Goal: Task Accomplishment & Management: Use online tool/utility

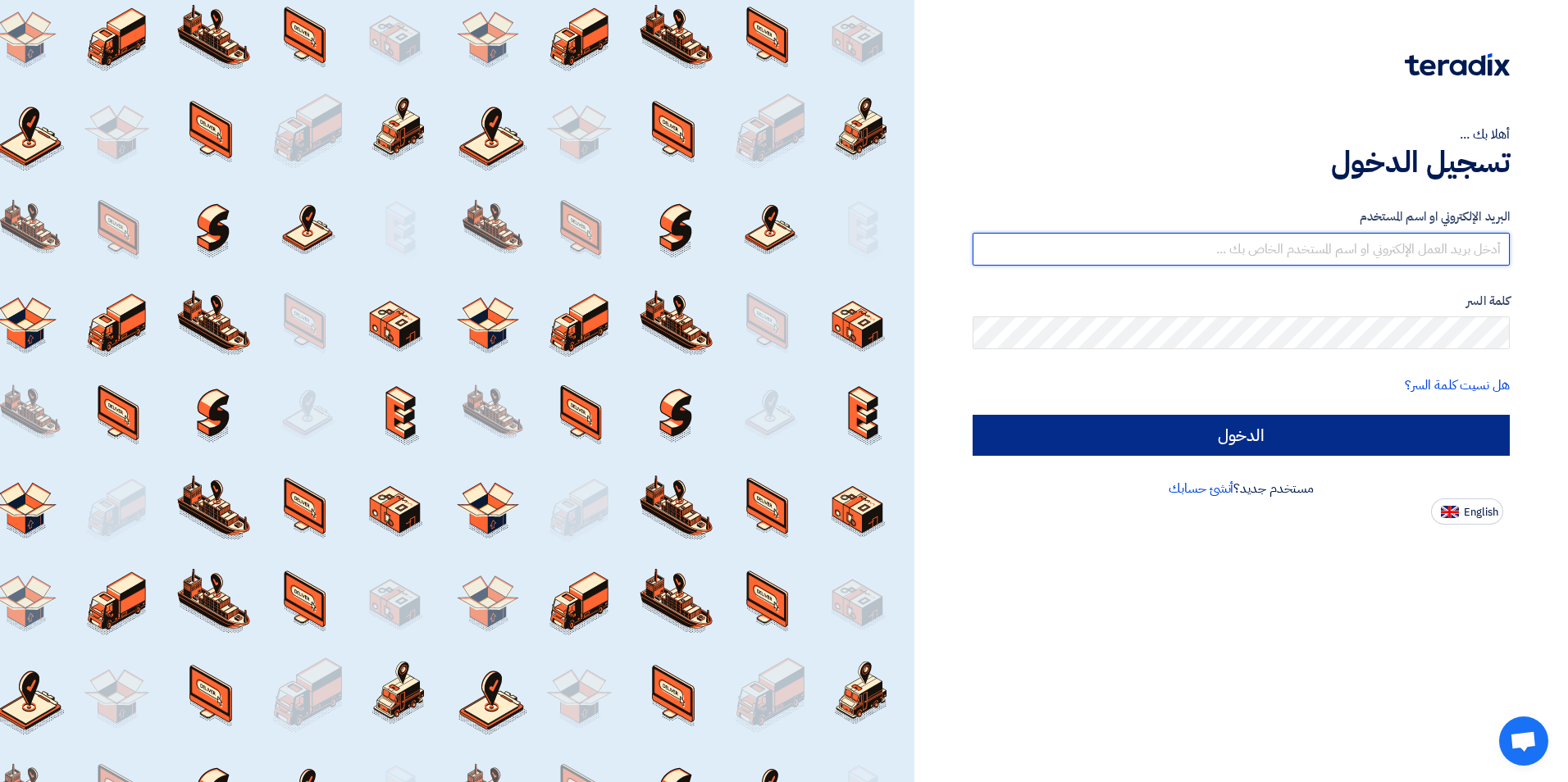
type input "[EMAIL_ADDRESS][DOMAIN_NAME]"
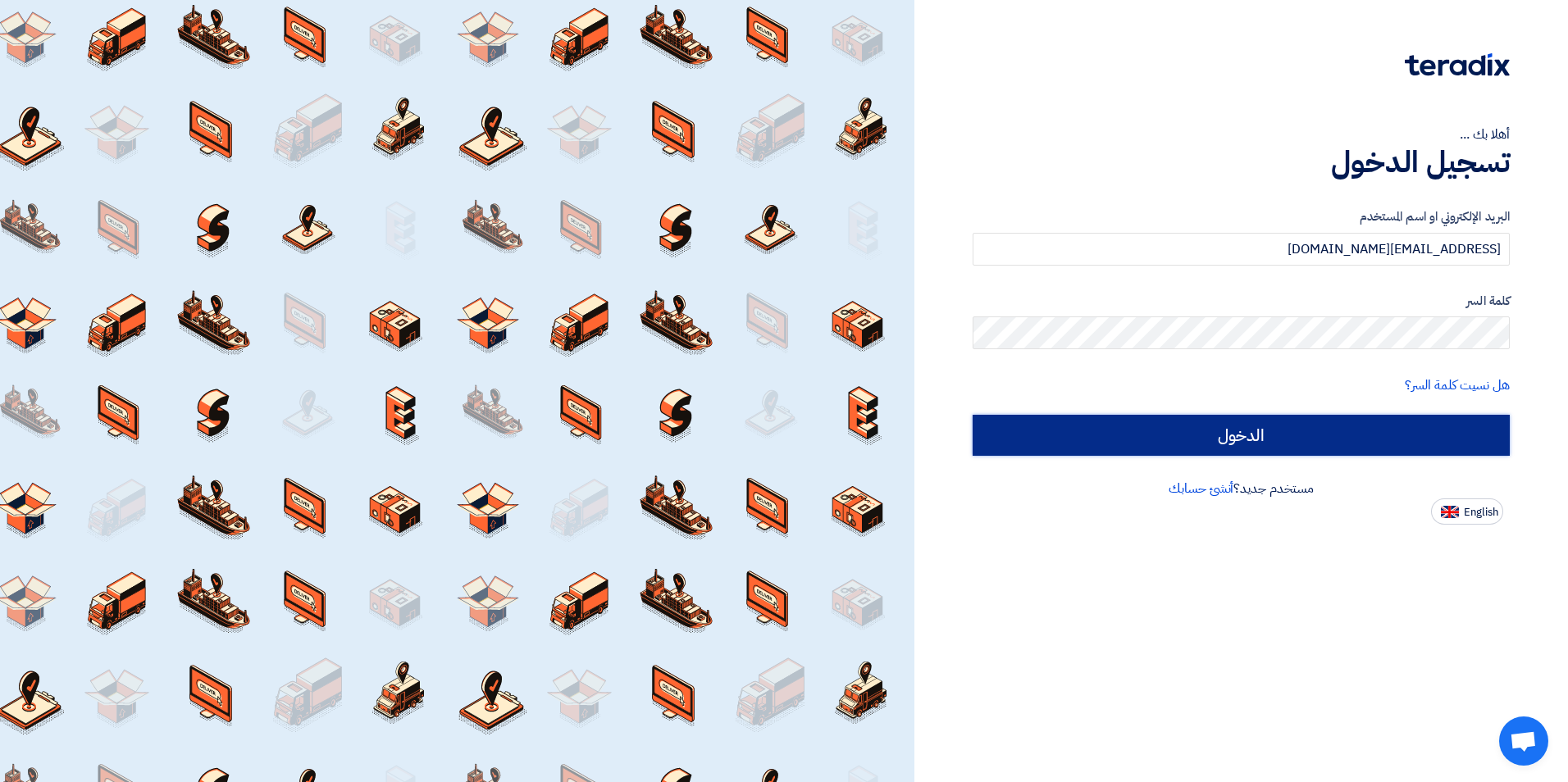
click at [1267, 426] on input "الدخول" at bounding box center [1241, 435] width 537 height 41
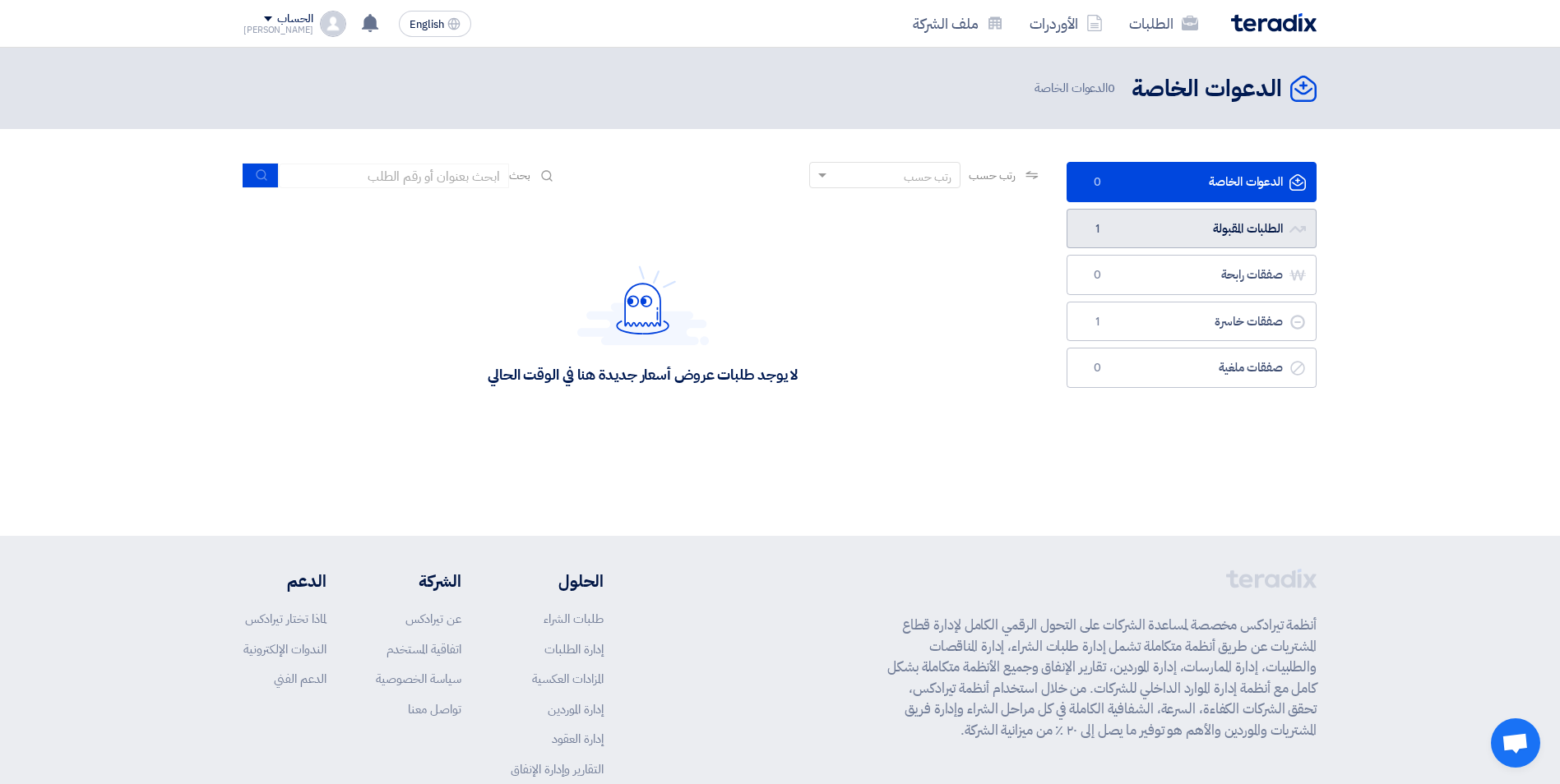
click at [1151, 235] on link "الطلبات المقبولة الطلبات المقبولة 1" at bounding box center [1192, 229] width 250 height 40
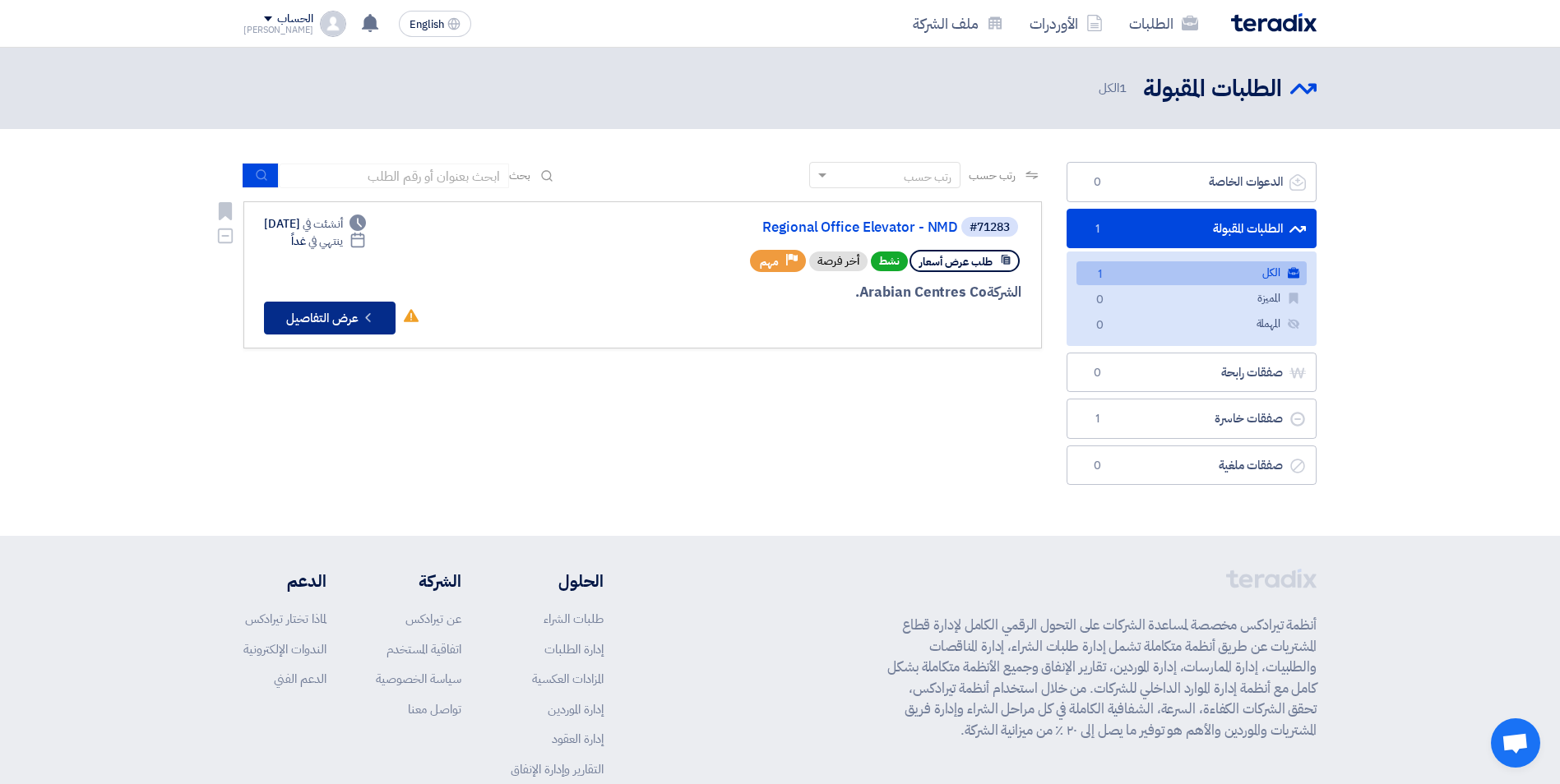
click at [328, 320] on button "Check details عرض التفاصيل" at bounding box center [329, 318] width 132 height 33
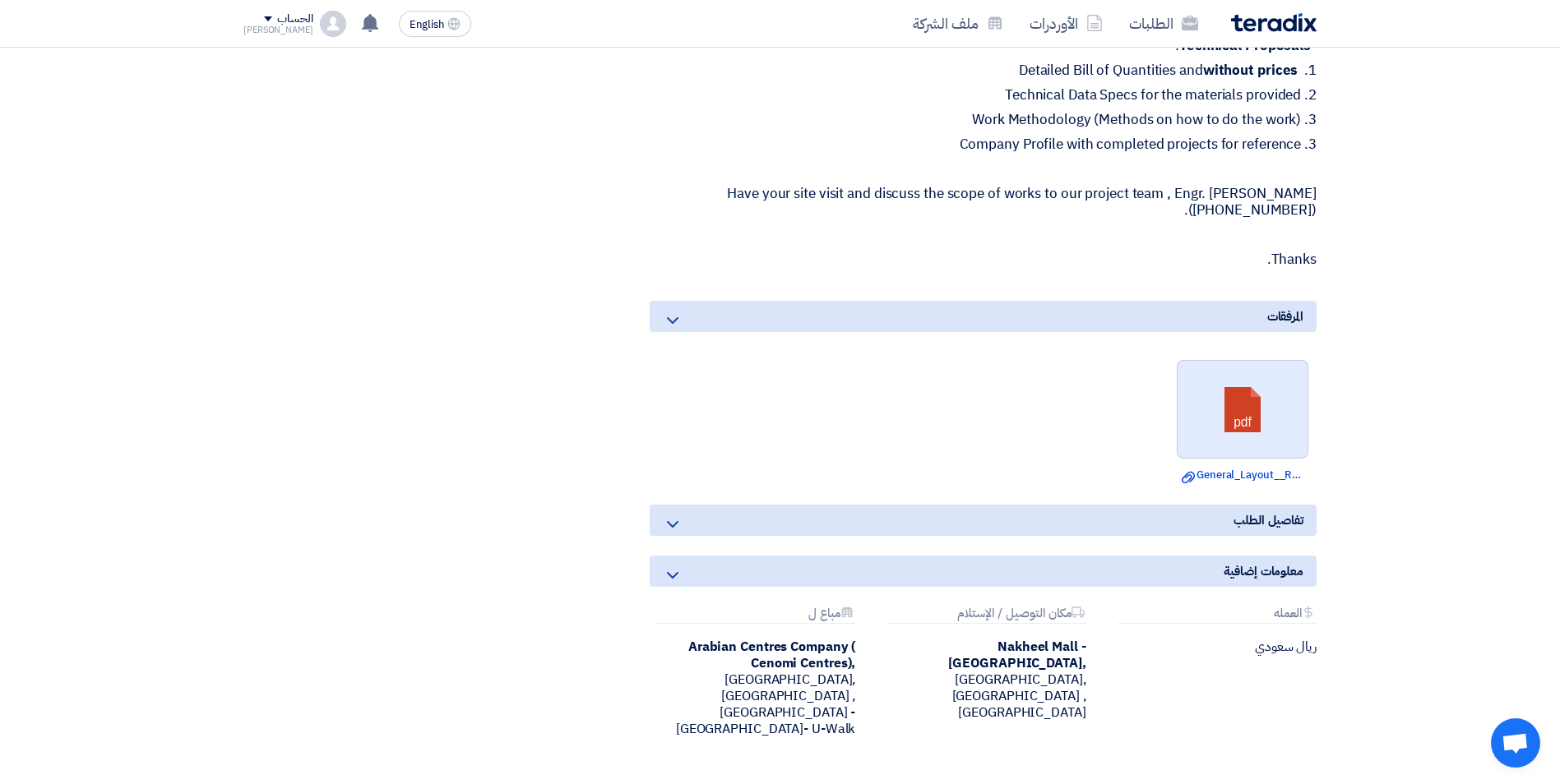
scroll to position [1233, 0]
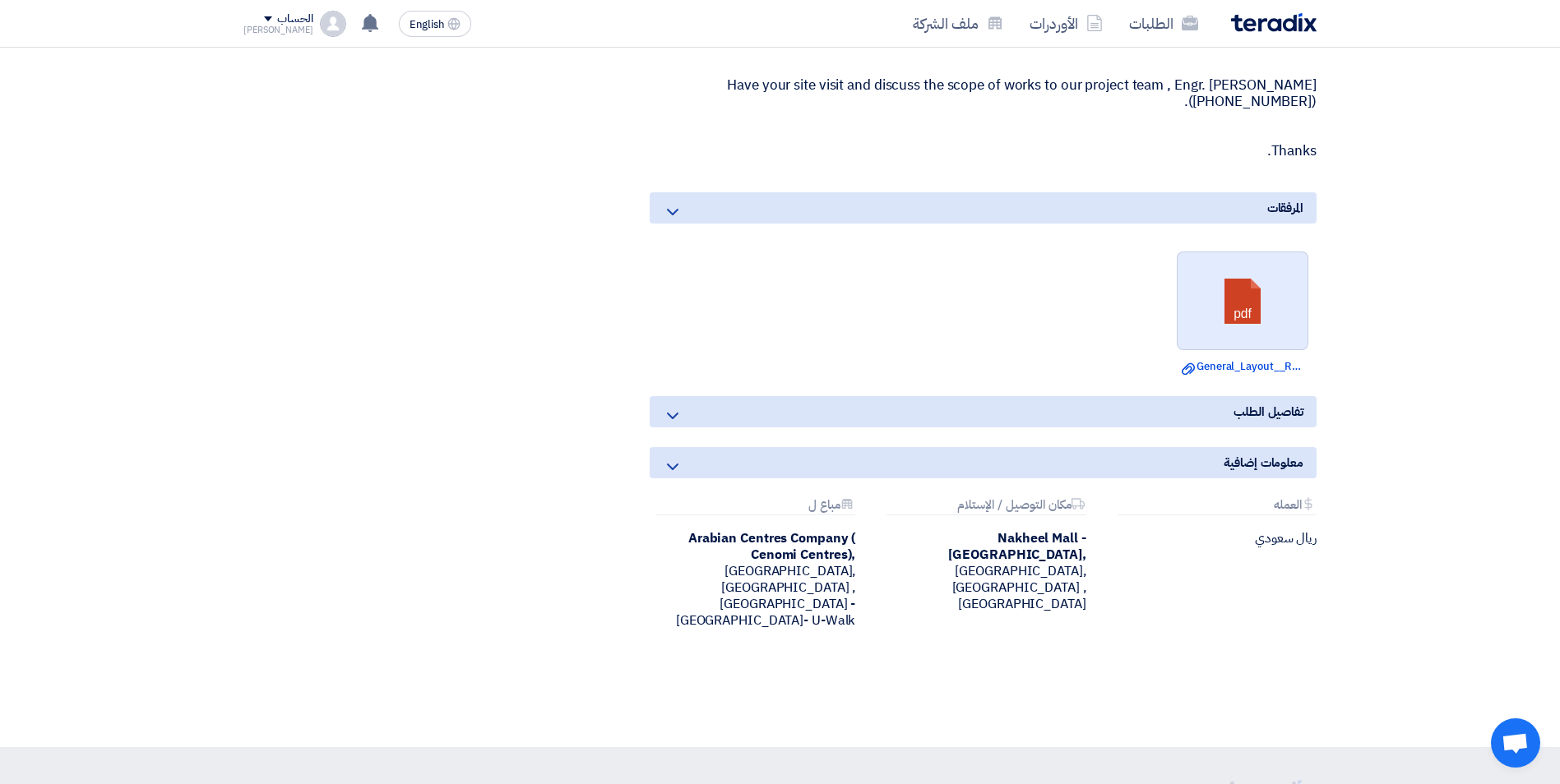
click at [1255, 305] on link at bounding box center [1244, 302] width 132 height 99
